Goal: Information Seeking & Learning: Learn about a topic

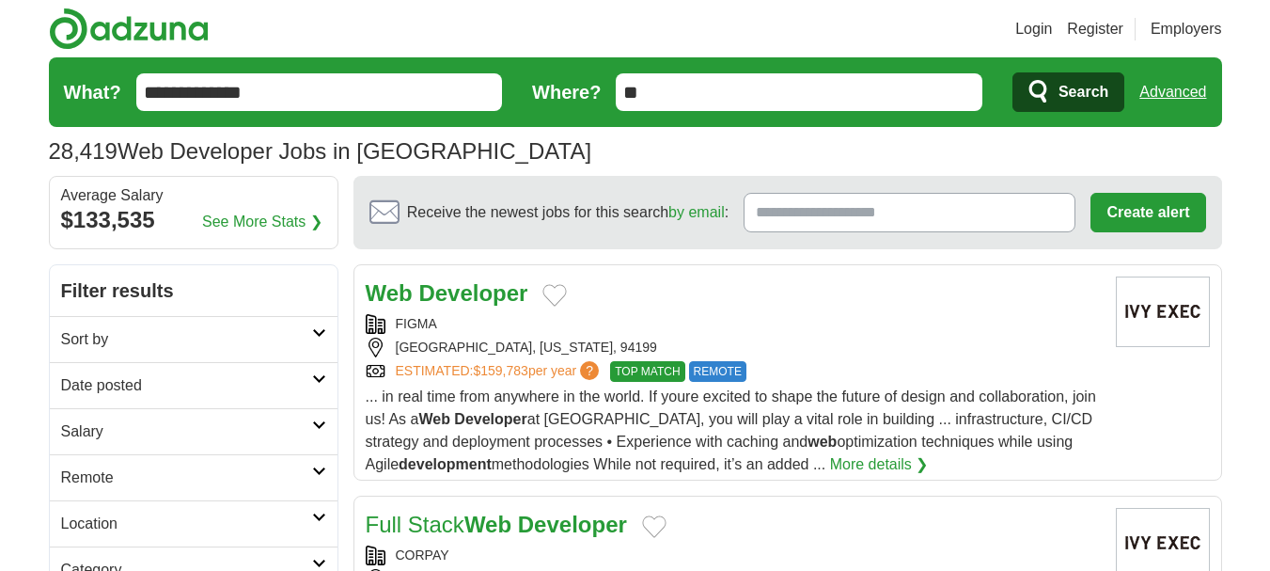
click at [130, 403] on link "Date posted" at bounding box center [194, 385] width 288 height 46
click at [89, 425] on link "Last 24 hours" at bounding box center [193, 430] width 265 height 23
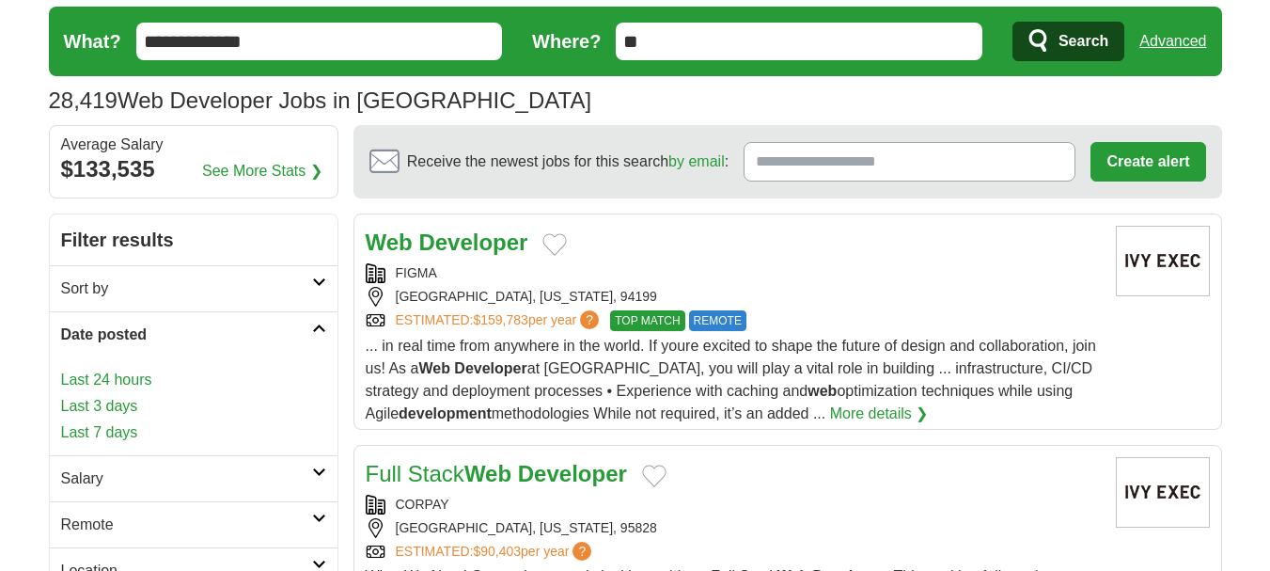
scroll to position [94, 0]
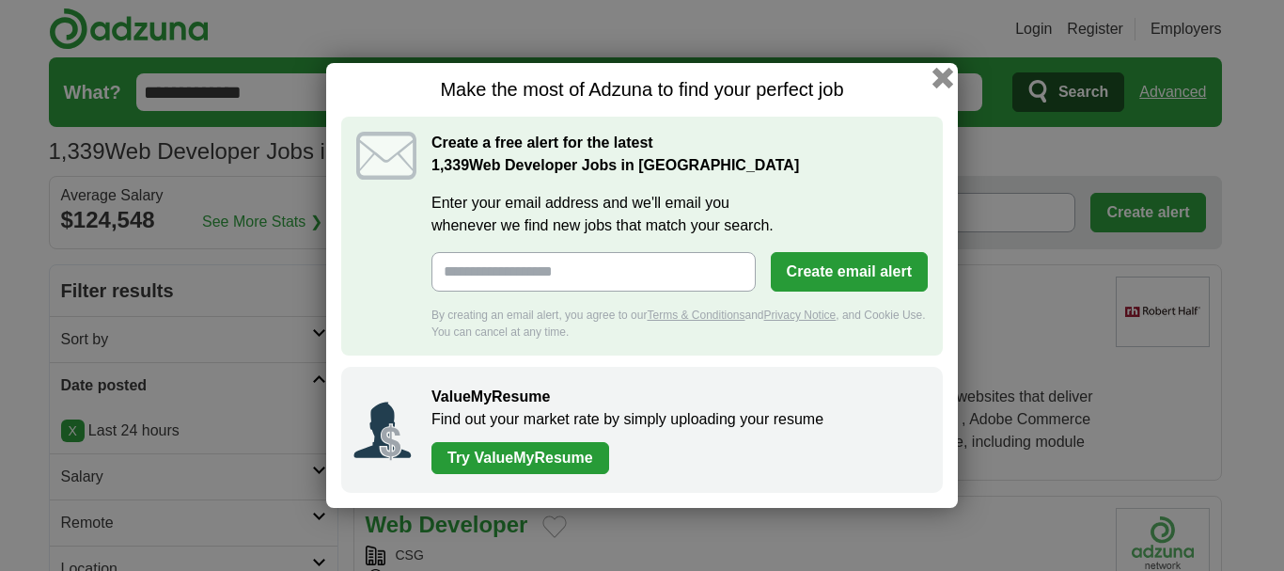
click at [933, 78] on button "button" at bounding box center [942, 78] width 21 height 21
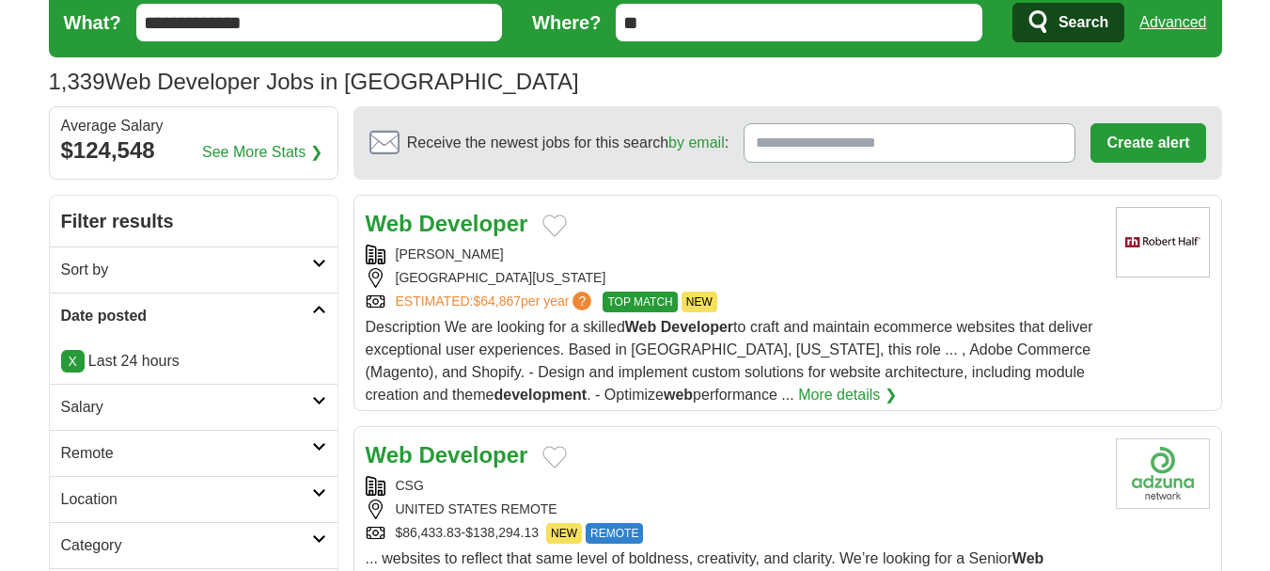
scroll to position [188, 0]
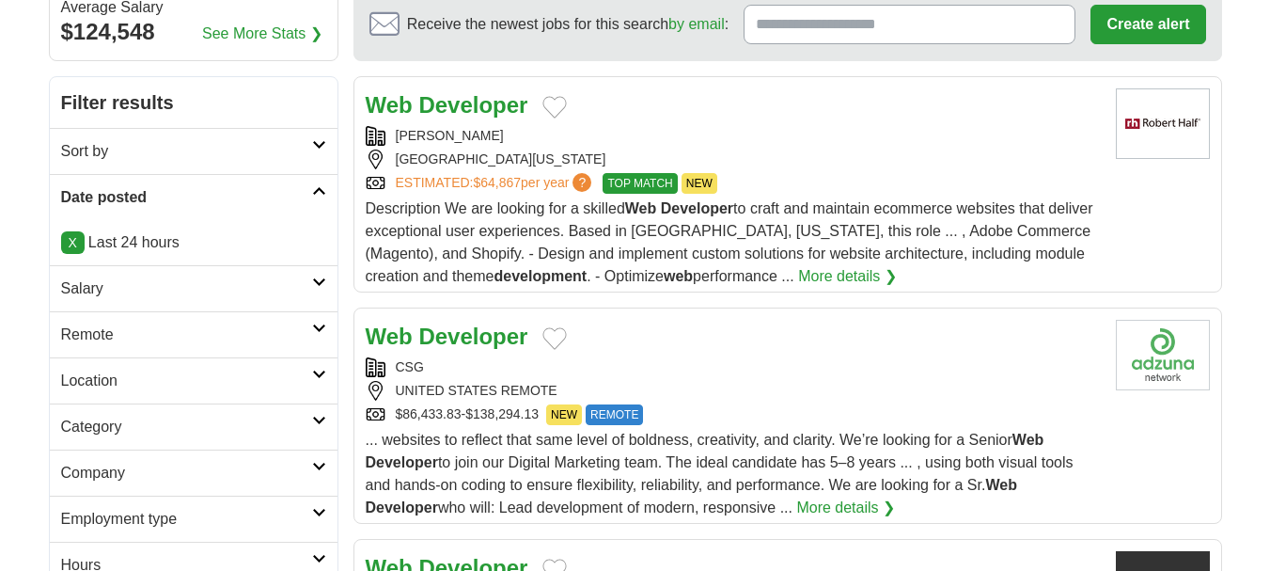
click at [79, 321] on link "Remote" at bounding box center [194, 334] width 288 height 46
click at [98, 386] on link "Remote jobs" at bounding box center [103, 379] width 85 height 16
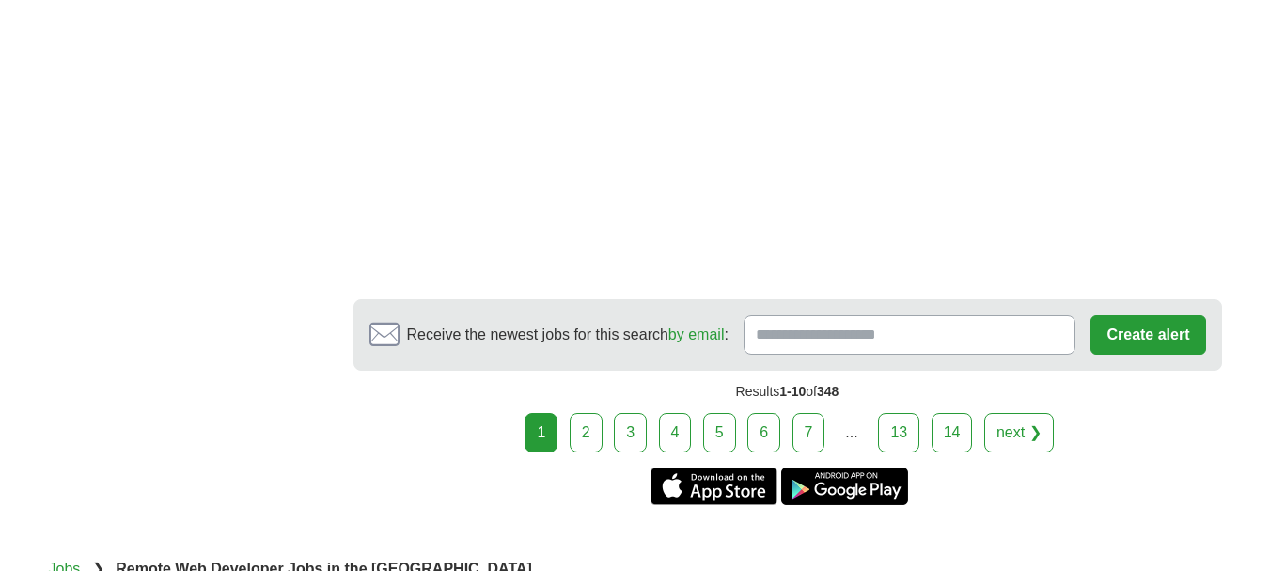
scroll to position [2914, 0]
click at [590, 412] on link "2" at bounding box center [586, 431] width 33 height 39
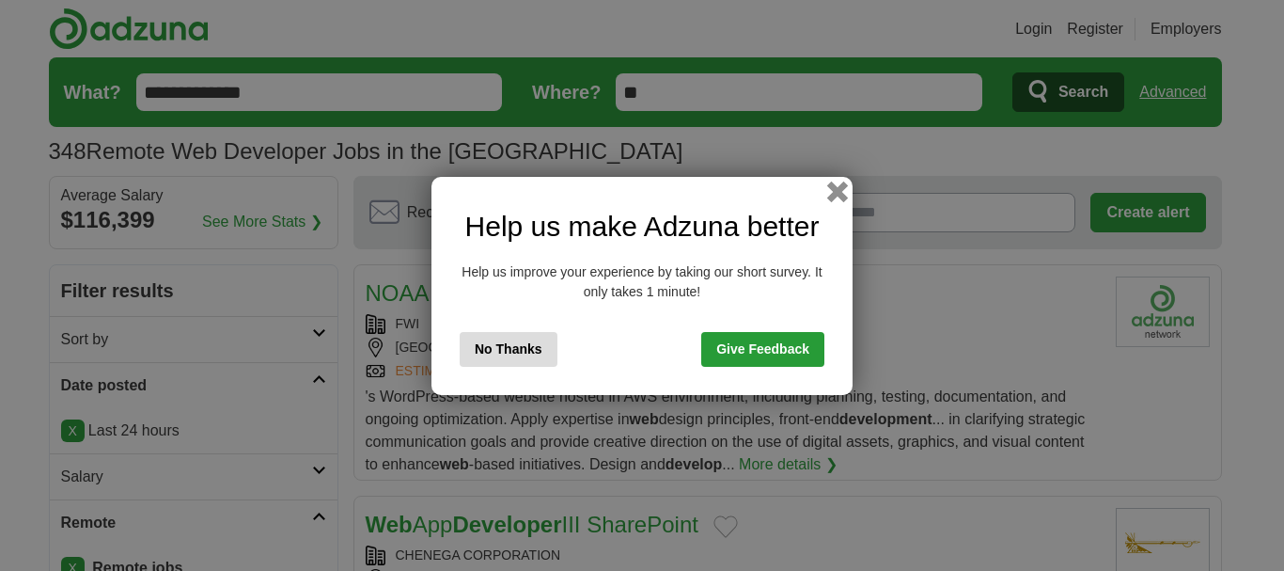
click at [836, 191] on button "button" at bounding box center [837, 190] width 21 height 21
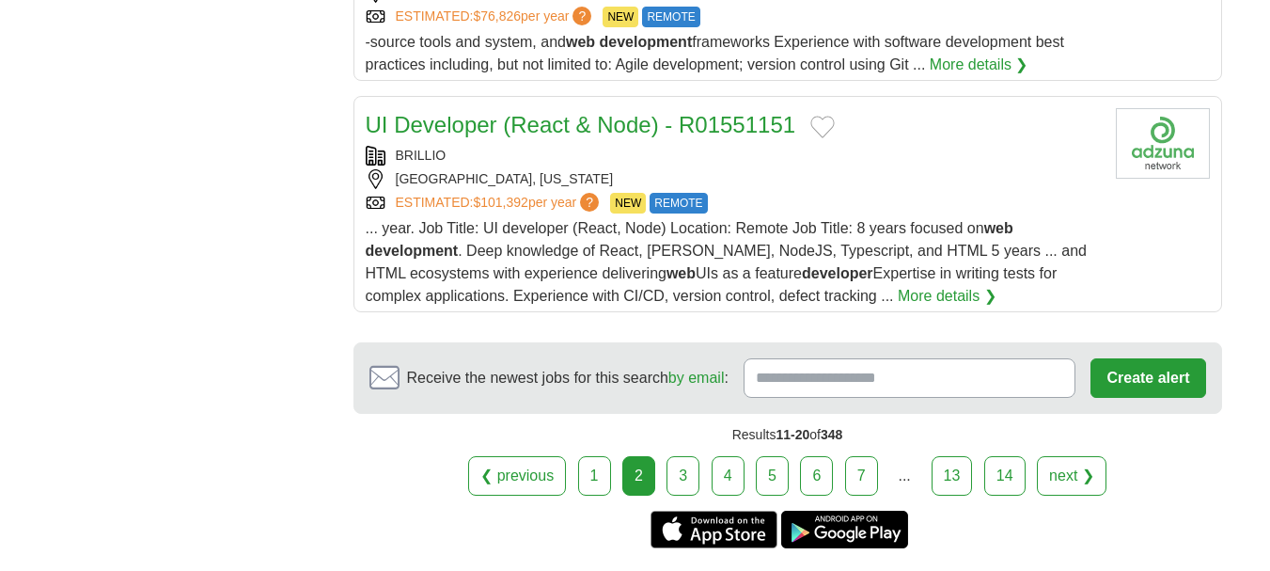
scroll to position [2444, 0]
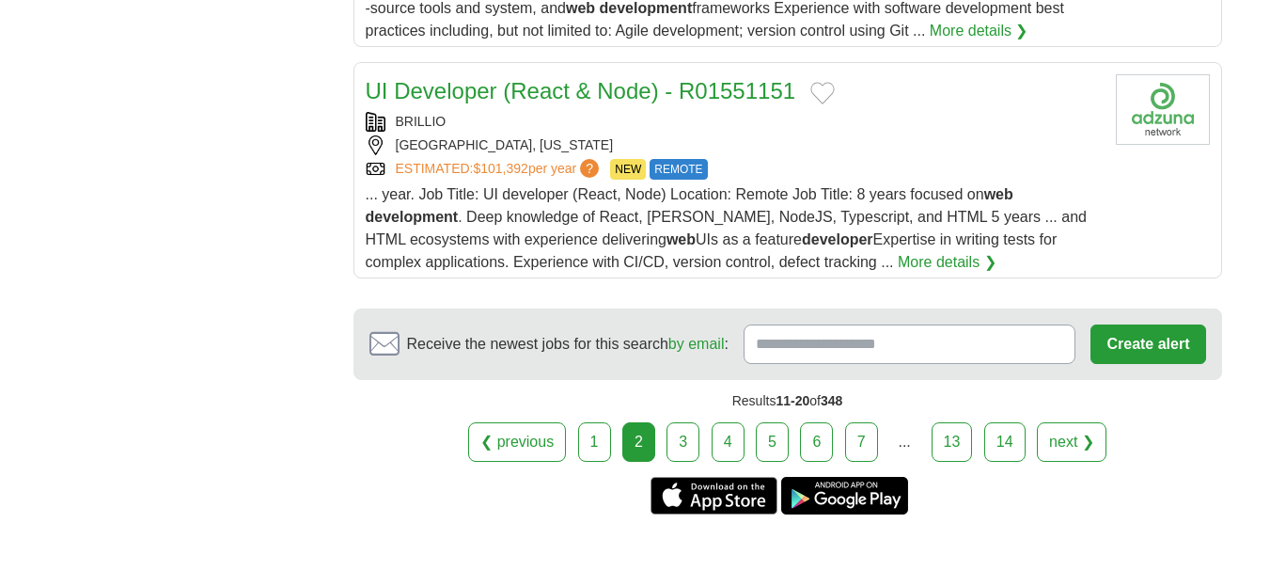
click at [668, 434] on link "3" at bounding box center [682, 441] width 33 height 39
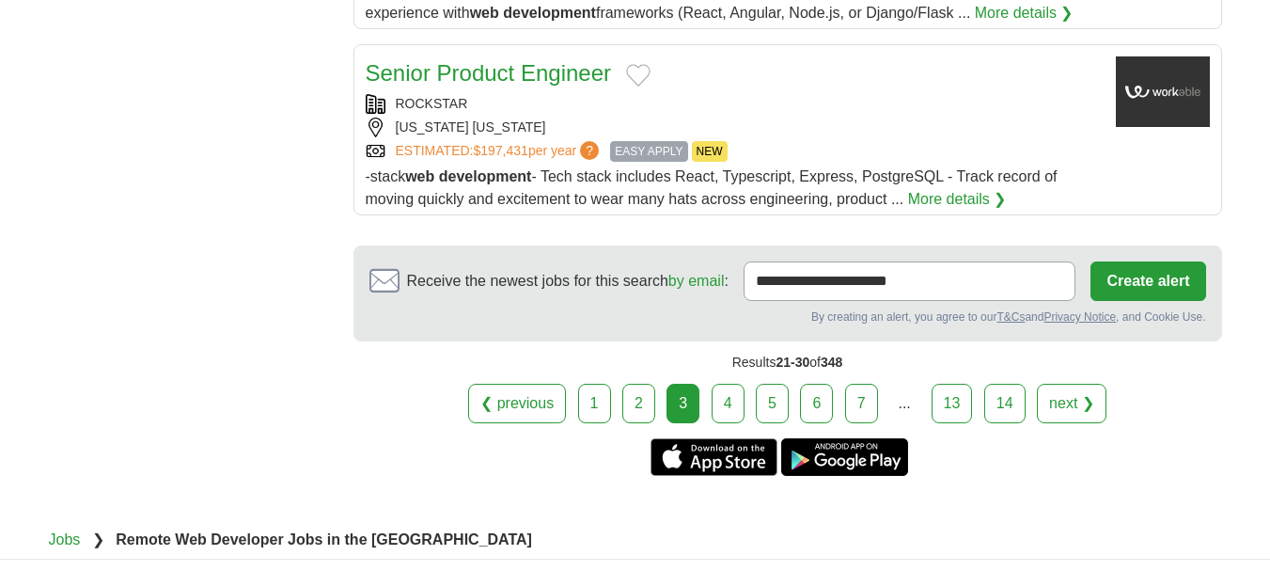
scroll to position [2350, 0]
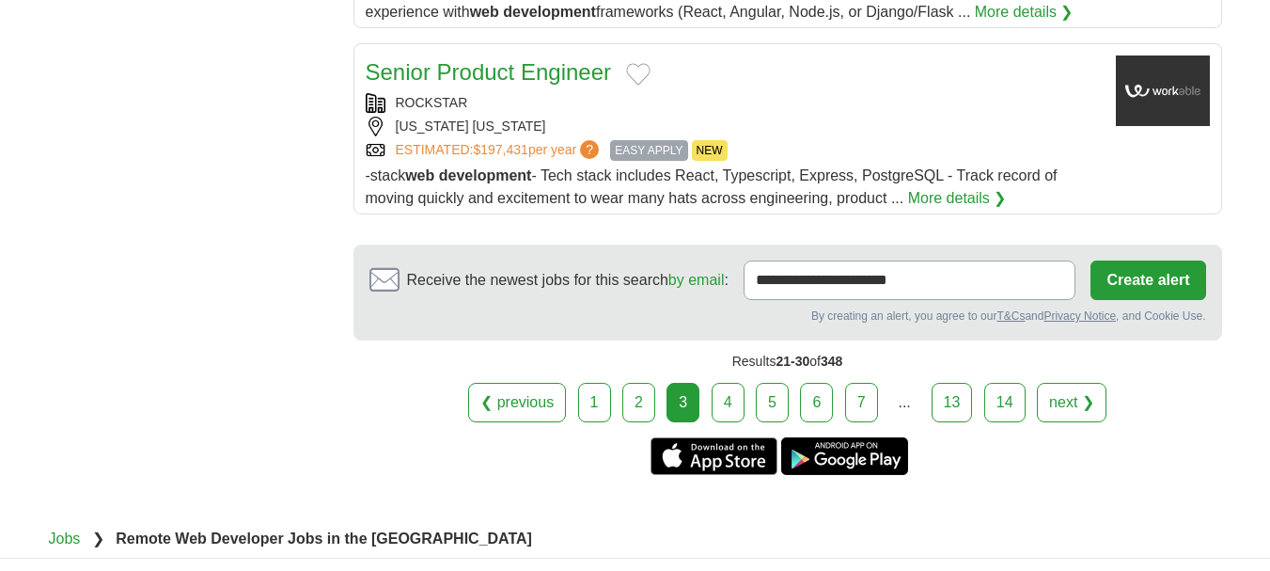
click at [727, 383] on link "4" at bounding box center [727, 402] width 33 height 39
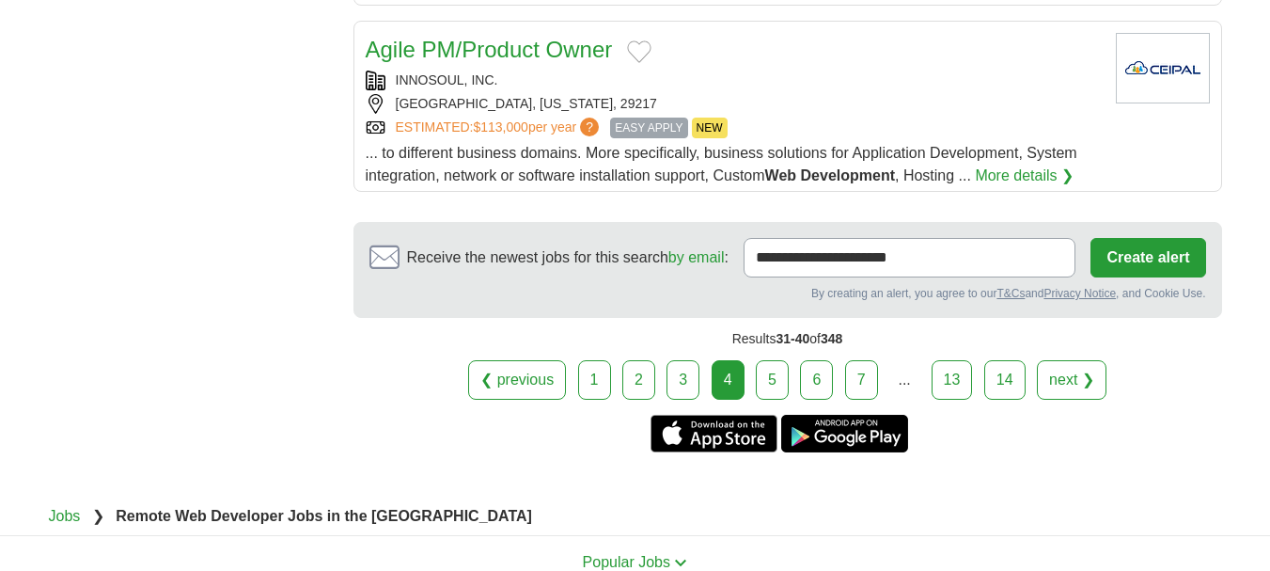
scroll to position [2444, 0]
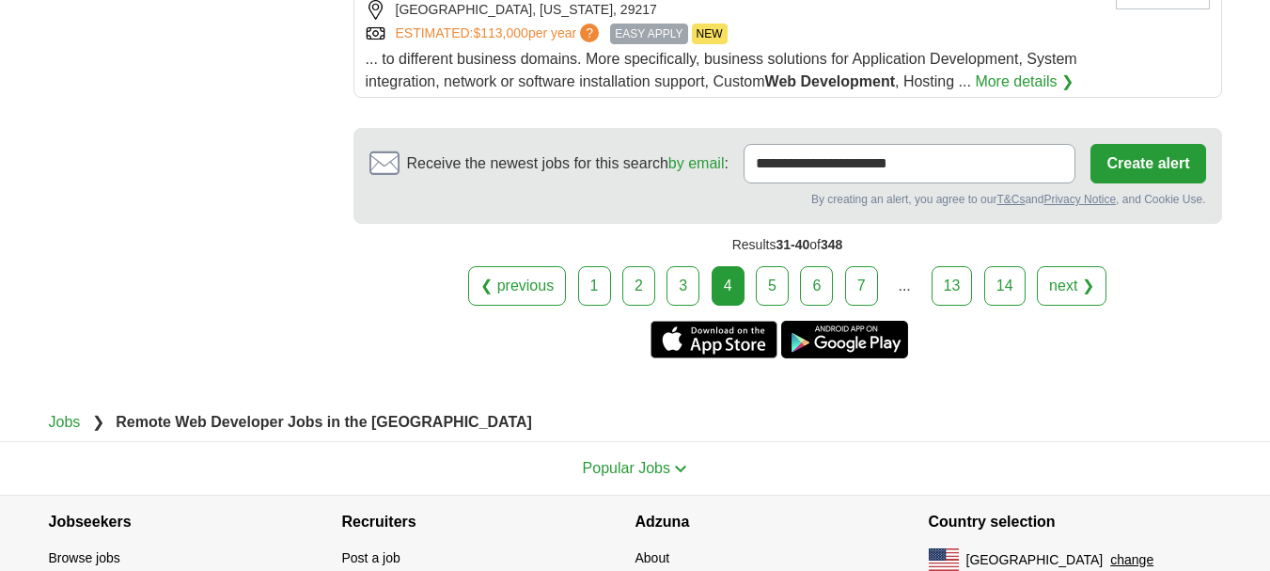
click at [776, 269] on link "5" at bounding box center [772, 285] width 33 height 39
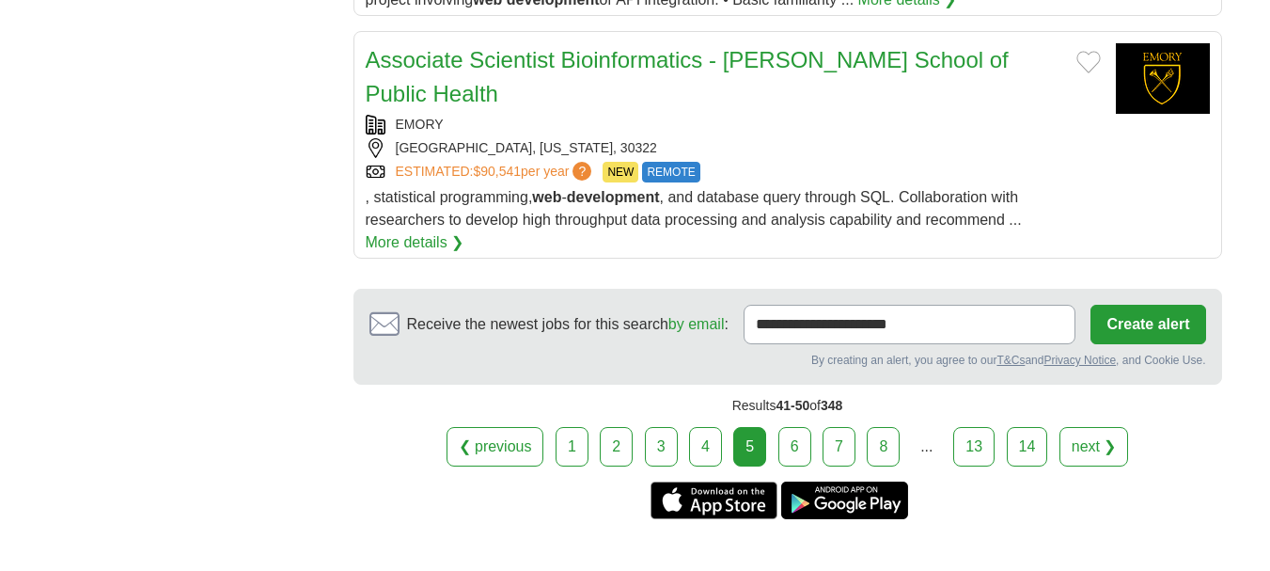
scroll to position [2444, 0]
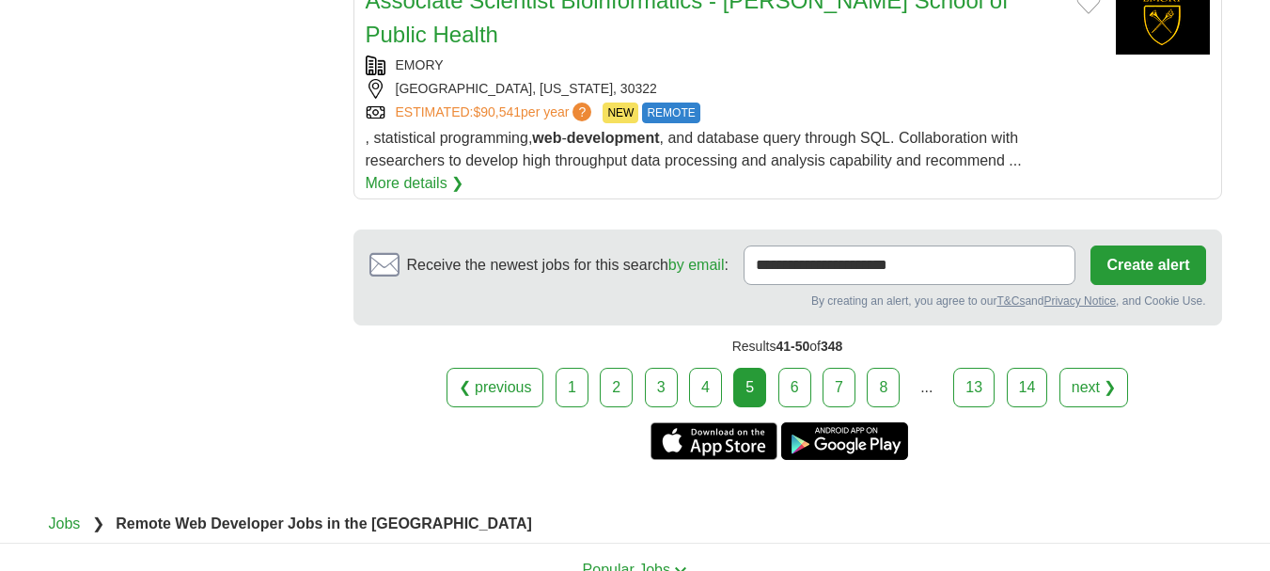
click at [788, 367] on link "6" at bounding box center [794, 386] width 33 height 39
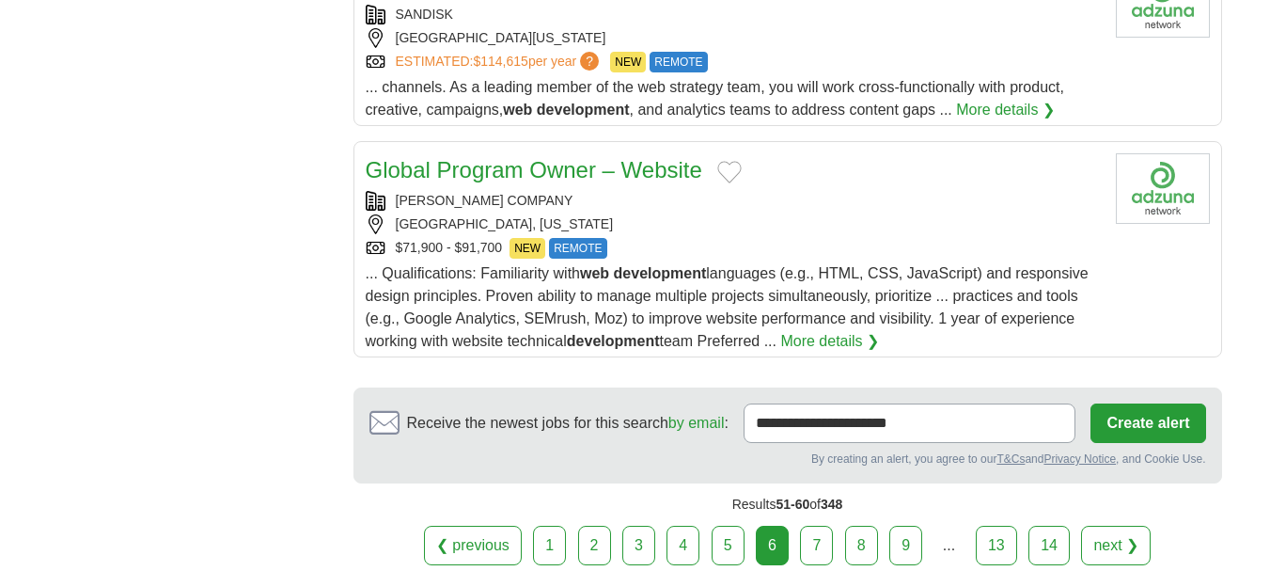
scroll to position [2444, 0]
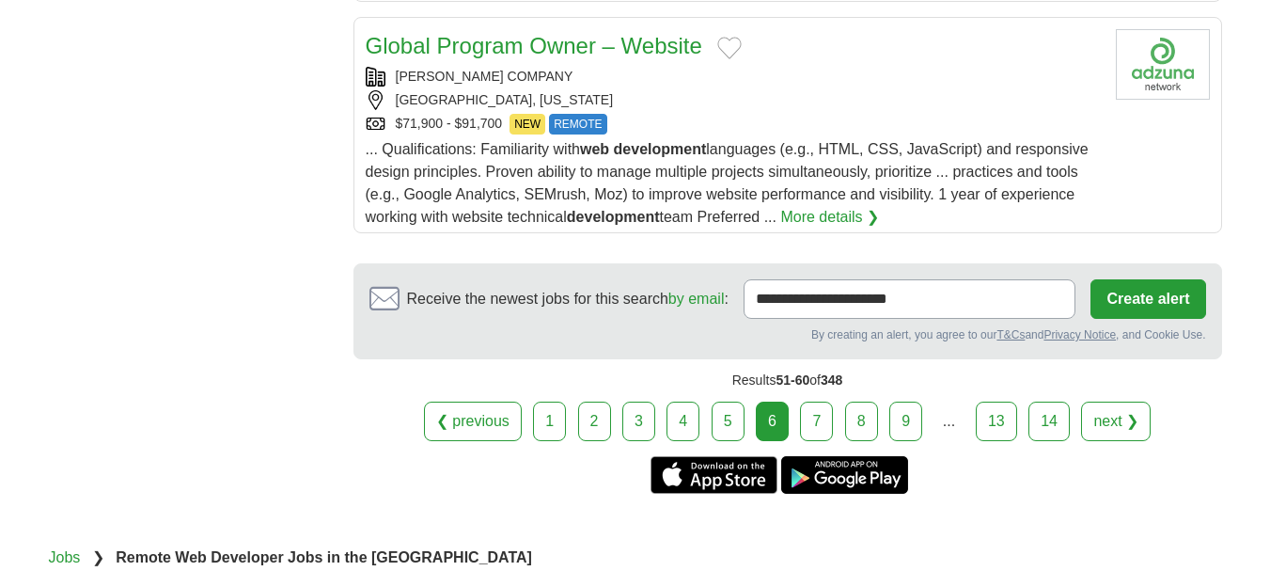
click at [828, 401] on link "7" at bounding box center [816, 420] width 33 height 39
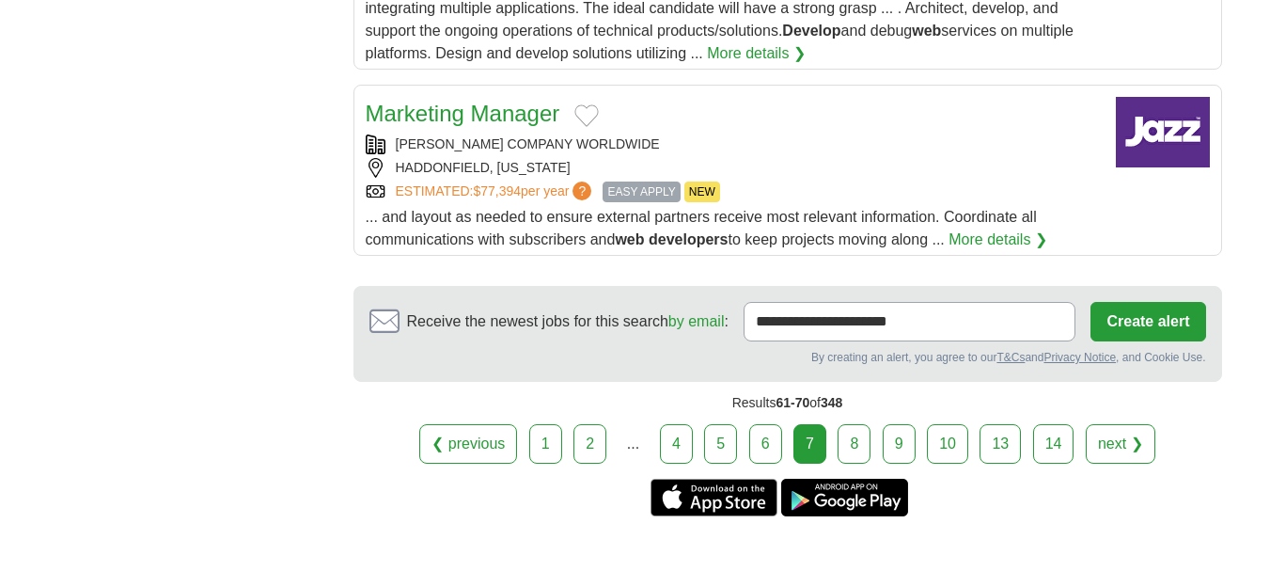
scroll to position [2256, 0]
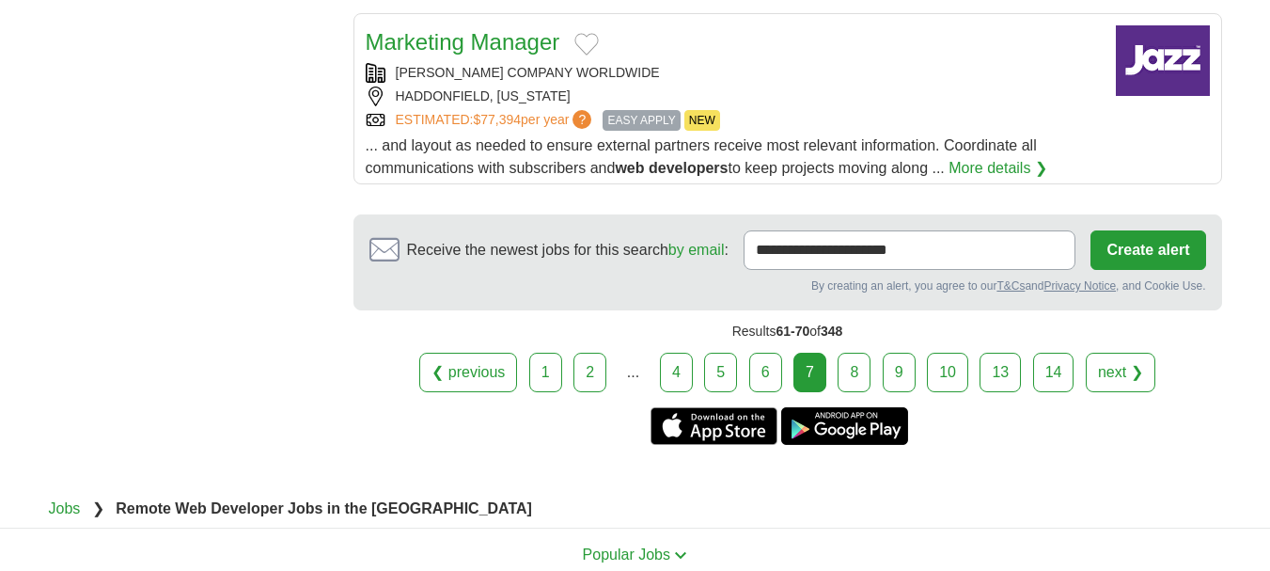
click at [857, 392] on link "8" at bounding box center [853, 371] width 33 height 39
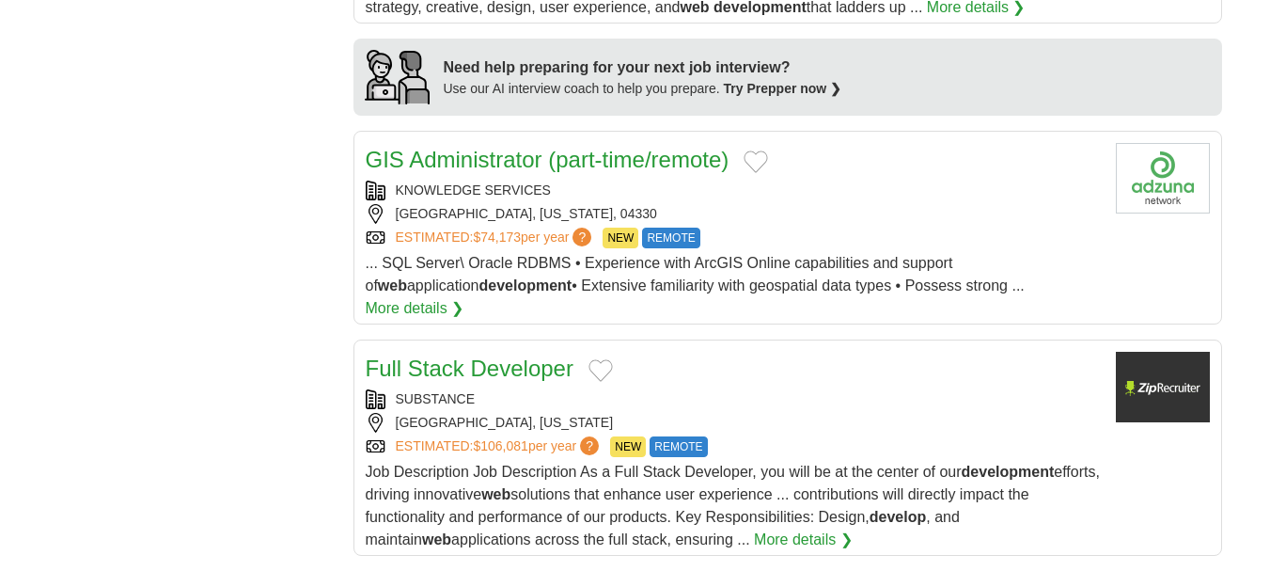
scroll to position [1598, 0]
